Goal: Information Seeking & Learning: Learn about a topic

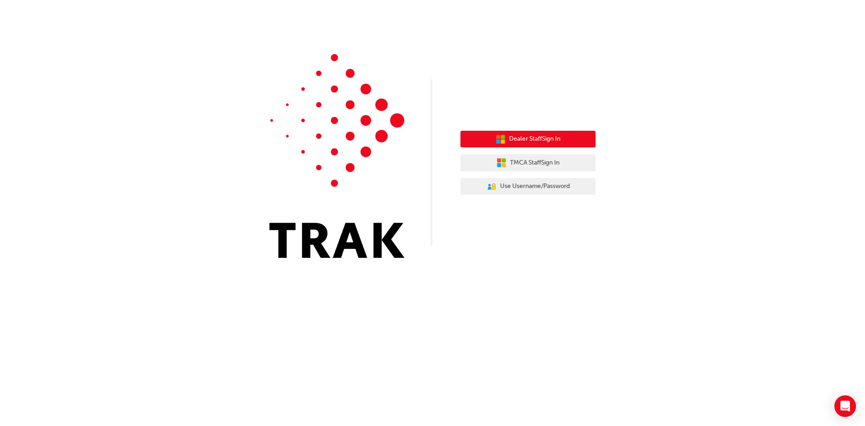
click at [517, 134] on button "Dealer Staff Sign In" at bounding box center [527, 139] width 135 height 17
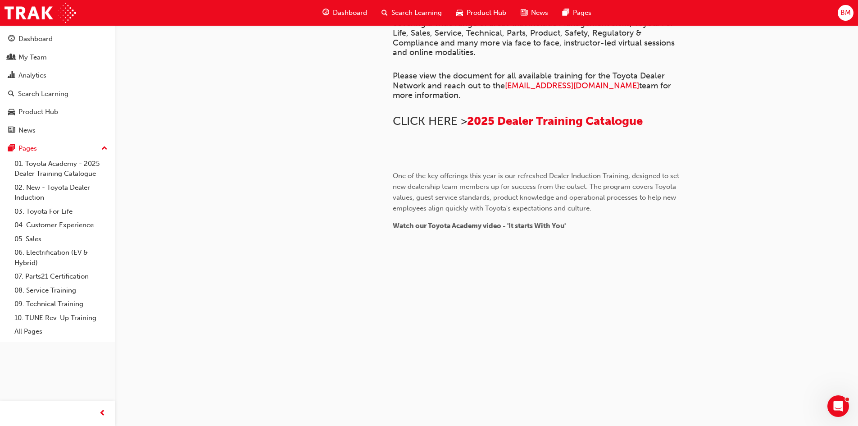
scroll to position [270, 0]
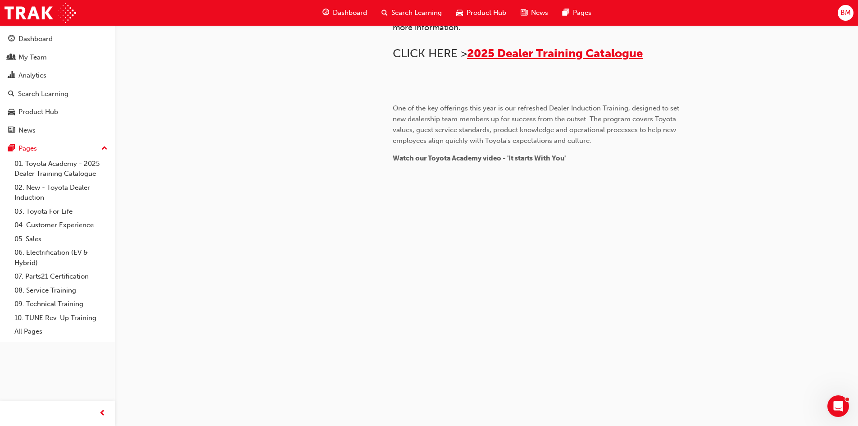
click at [585, 60] on span "2025 Dealer Training Catalogue" at bounding box center [555, 53] width 176 height 14
